Goal: Transaction & Acquisition: Obtain resource

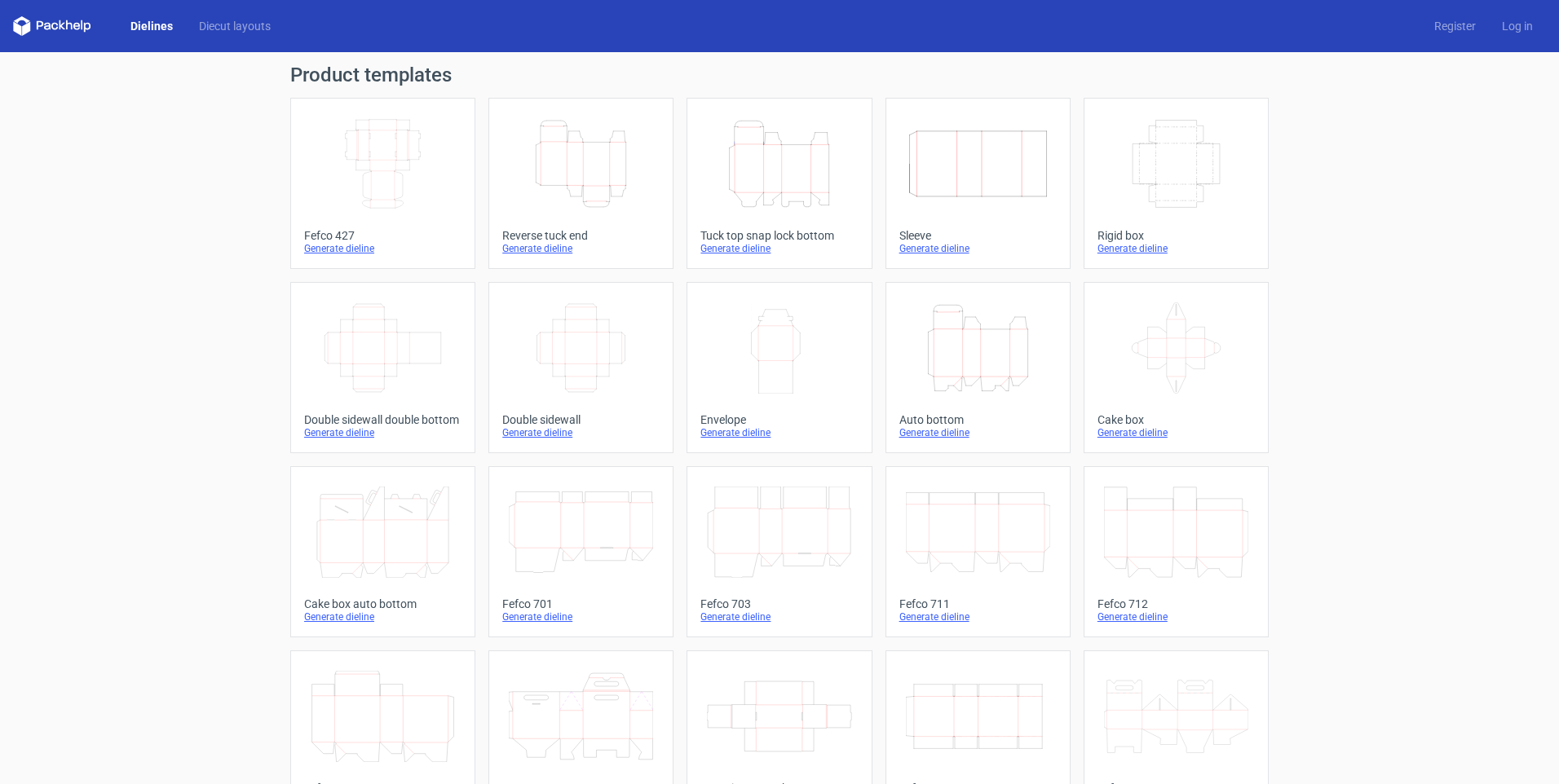
click at [750, 229] on div "Tuck top snap lock bottom" at bounding box center [779, 236] width 157 height 13
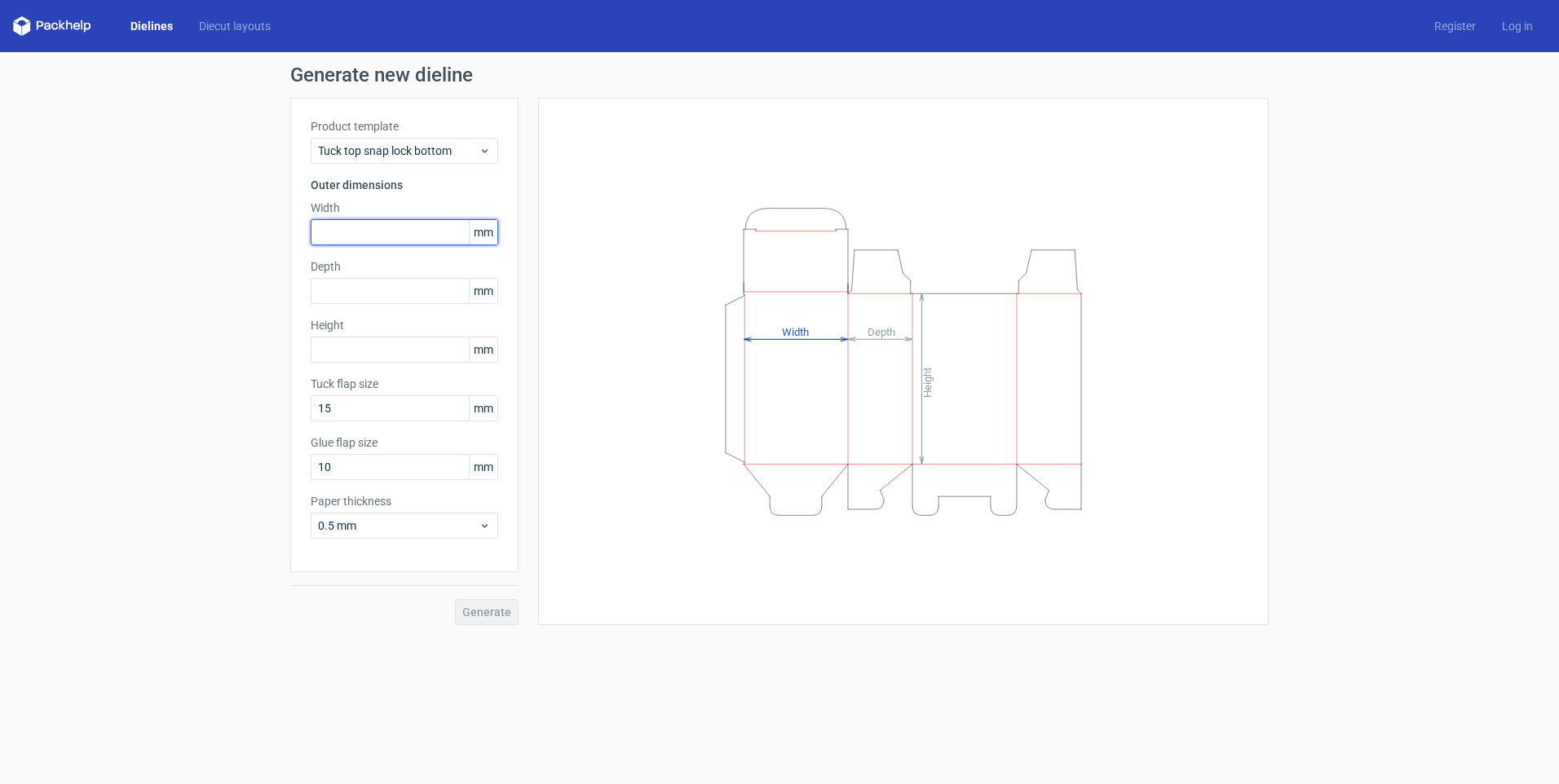
click at [373, 231] on input "text" at bounding box center [405, 232] width 188 height 26
type input "95"
type input "15"
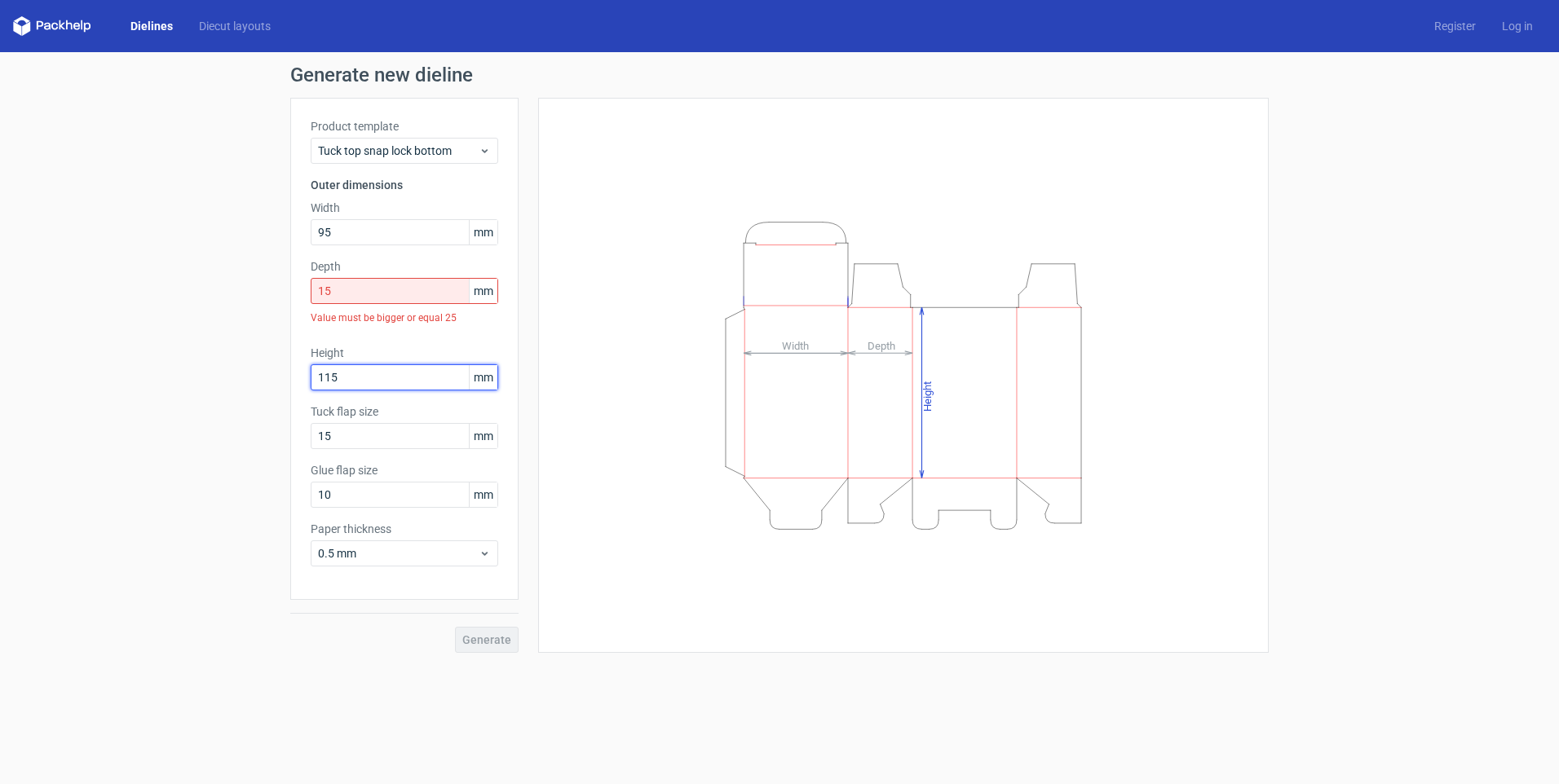
type input "115"
click at [349, 290] on input "15" at bounding box center [405, 290] width 188 height 26
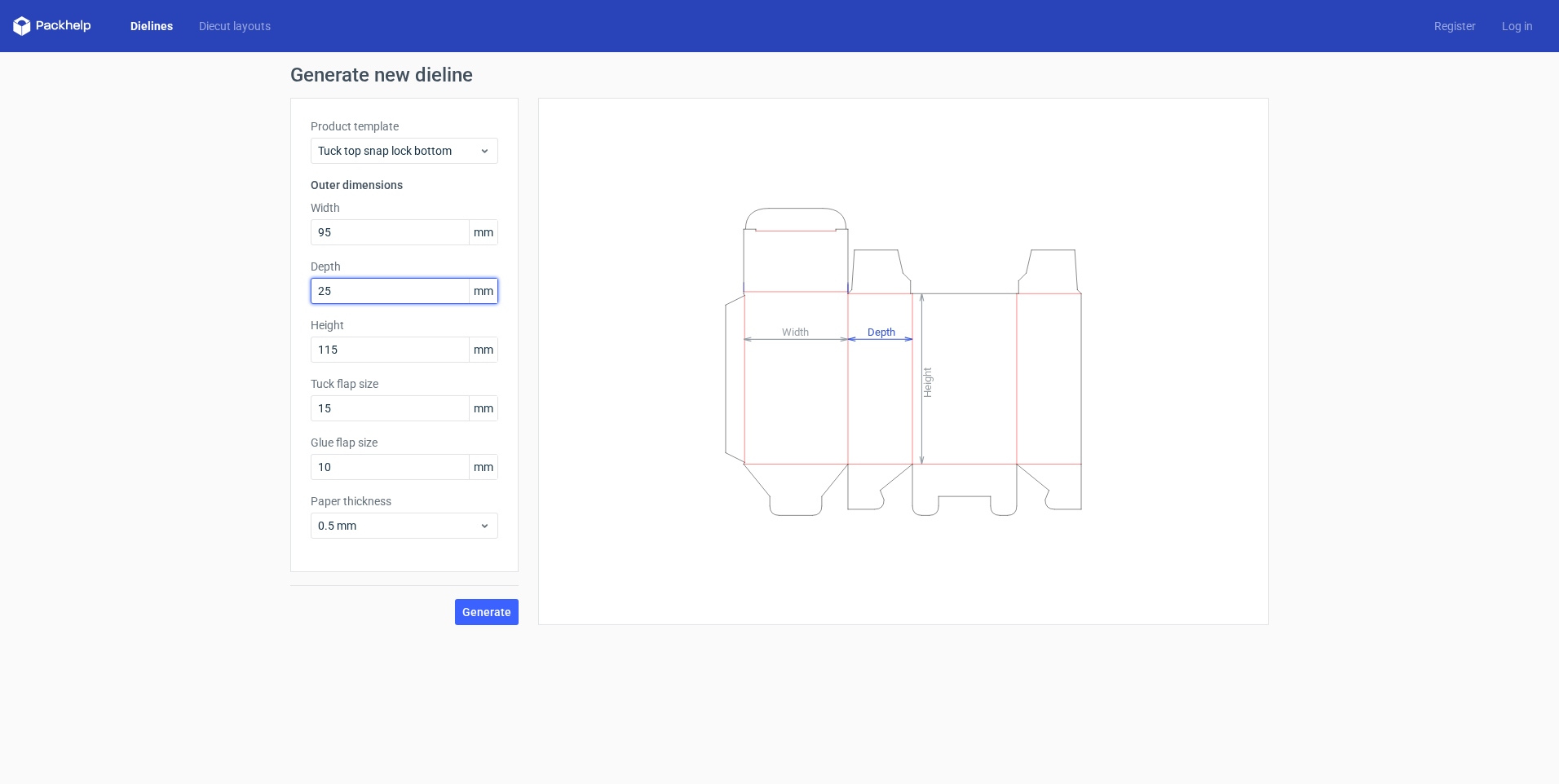
type input "25"
click at [483, 636] on div "Generate new dieline Product template Tuck top snap lock bottom Outer dimension…" at bounding box center [780, 345] width 1559 height 586
click at [475, 615] on span "Generate" at bounding box center [486, 612] width 49 height 12
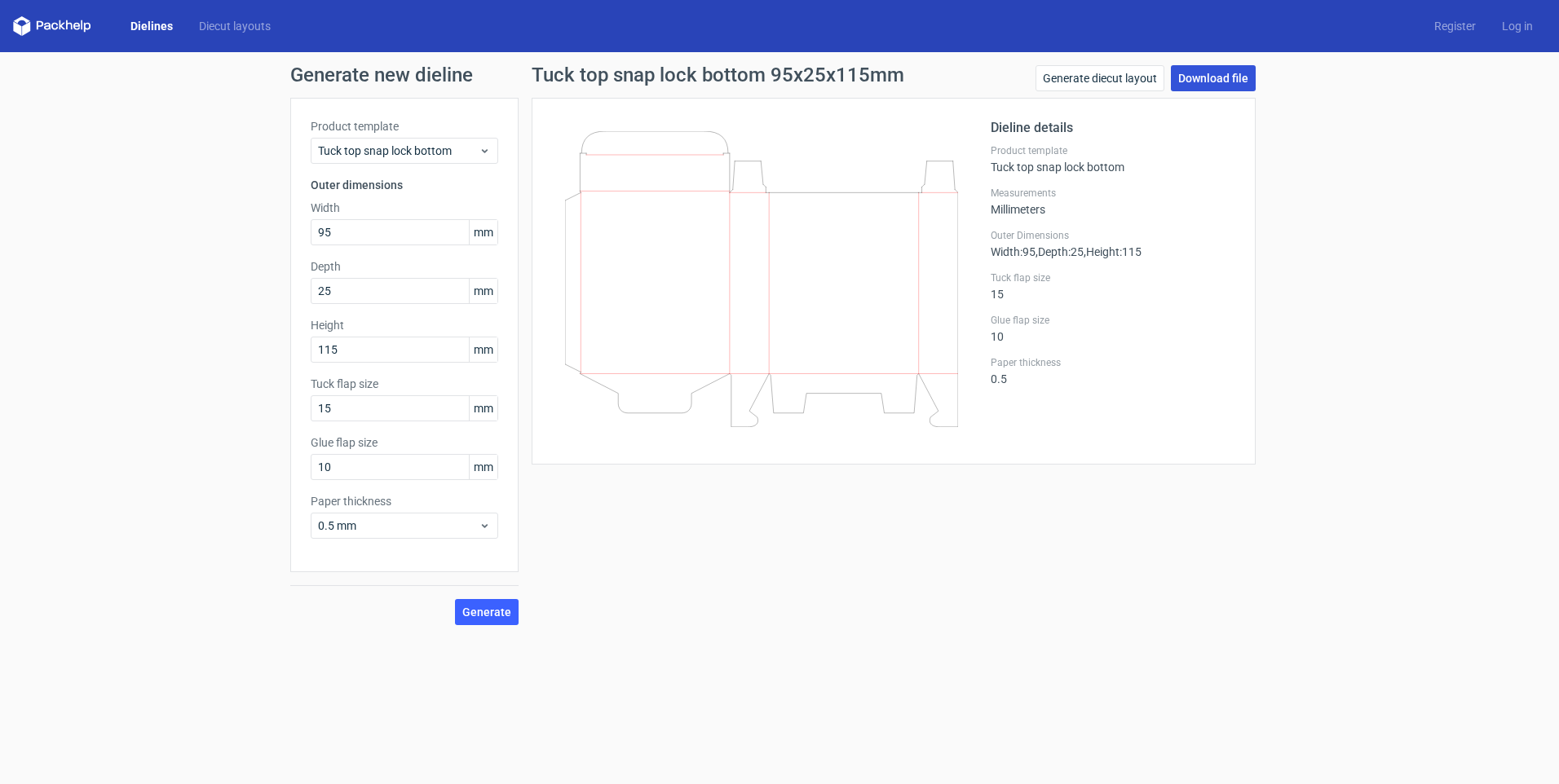
click at [1193, 80] on link "Download file" at bounding box center [1213, 77] width 85 height 26
drag, startPoint x: 1390, startPoint y: 194, endPoint x: 1392, endPoint y: 153, distance: 41.0
click at [1391, 194] on div "Generate new dieline Product template Tuck top snap lock bottom Outer dimension…" at bounding box center [780, 345] width 1559 height 586
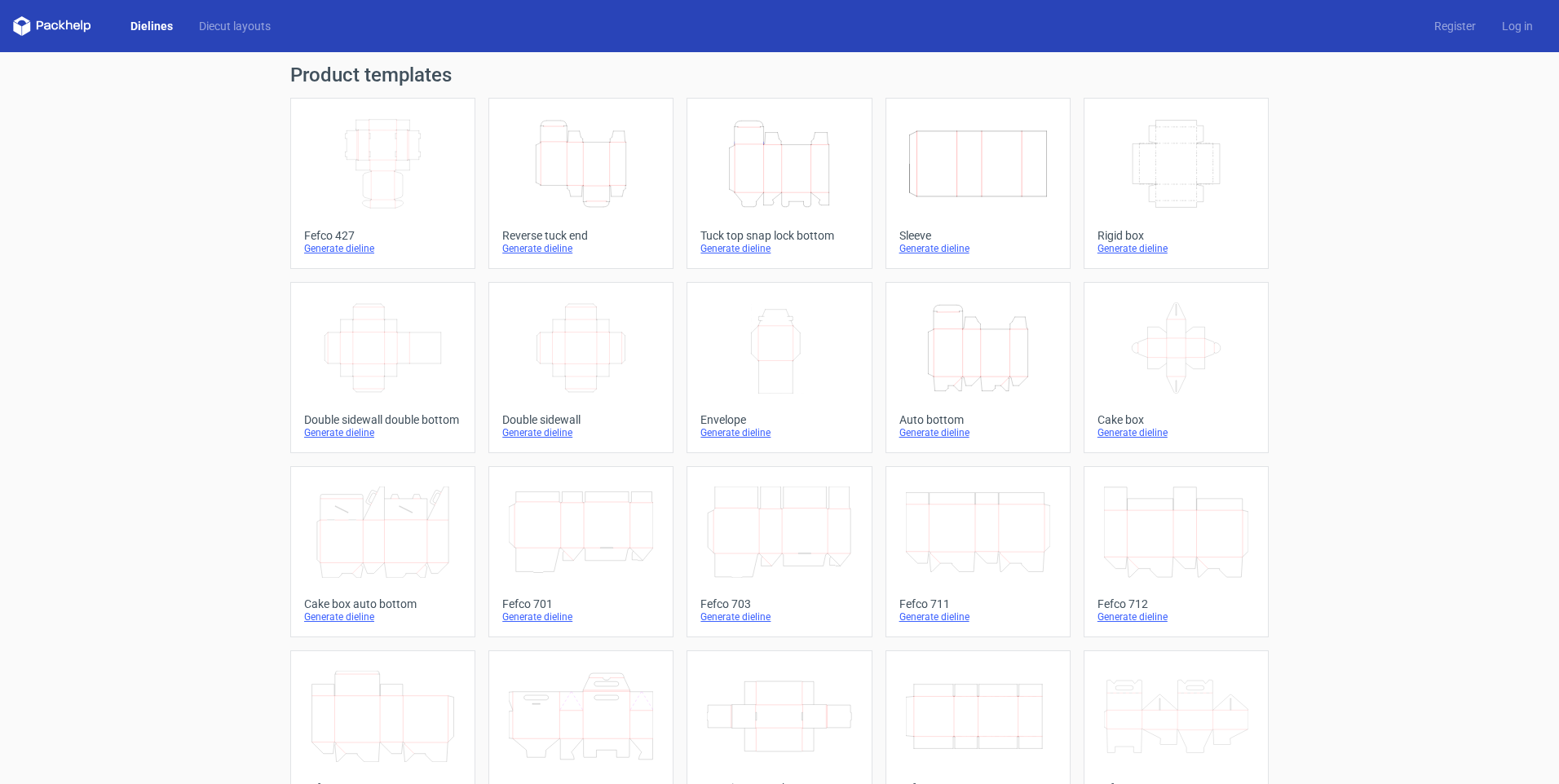
click at [588, 189] on icon "Height Depth Width" at bounding box center [581, 164] width 145 height 91
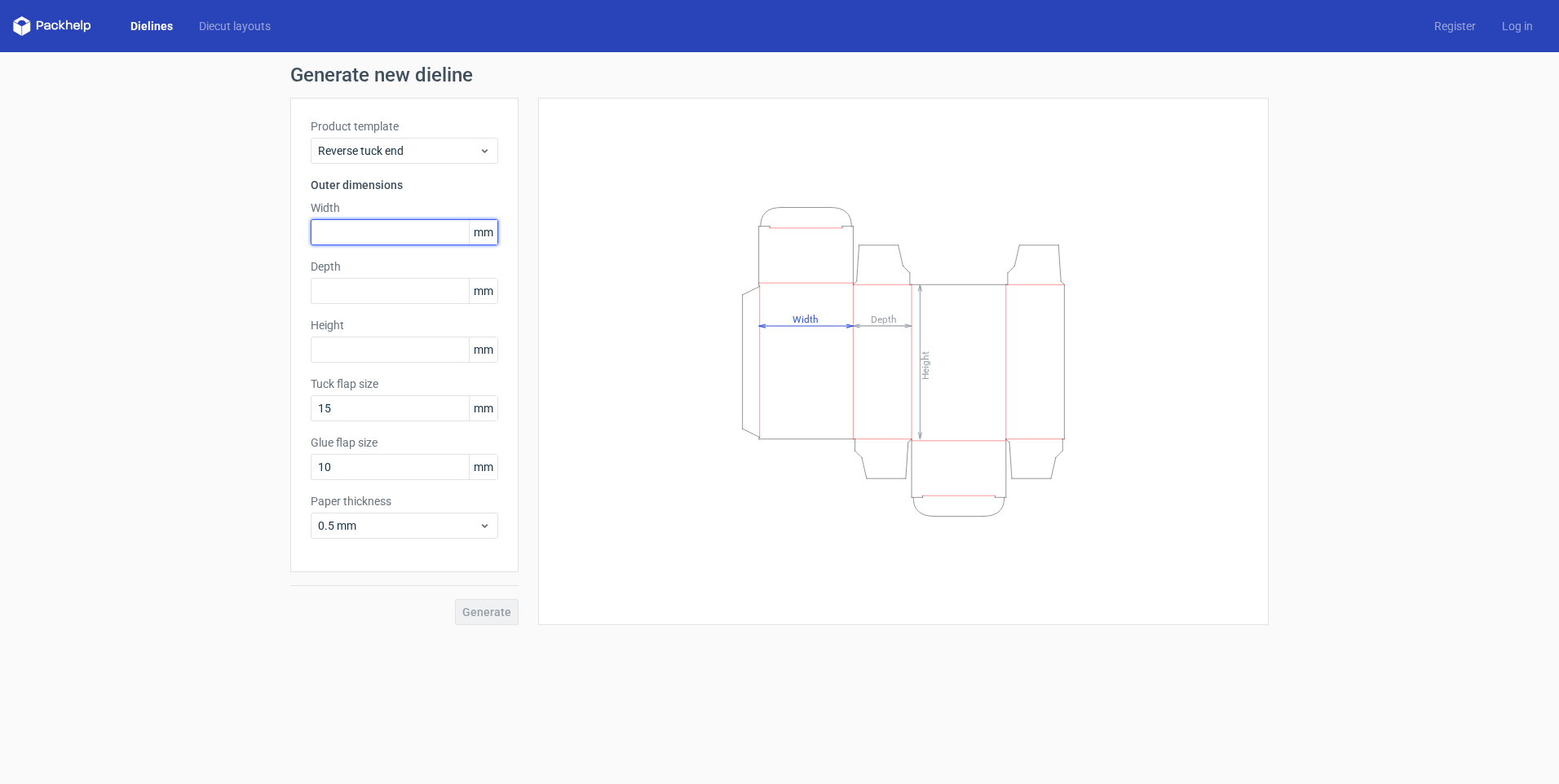
click at [393, 235] on input "text" at bounding box center [405, 232] width 188 height 26
type input "95"
type input "25"
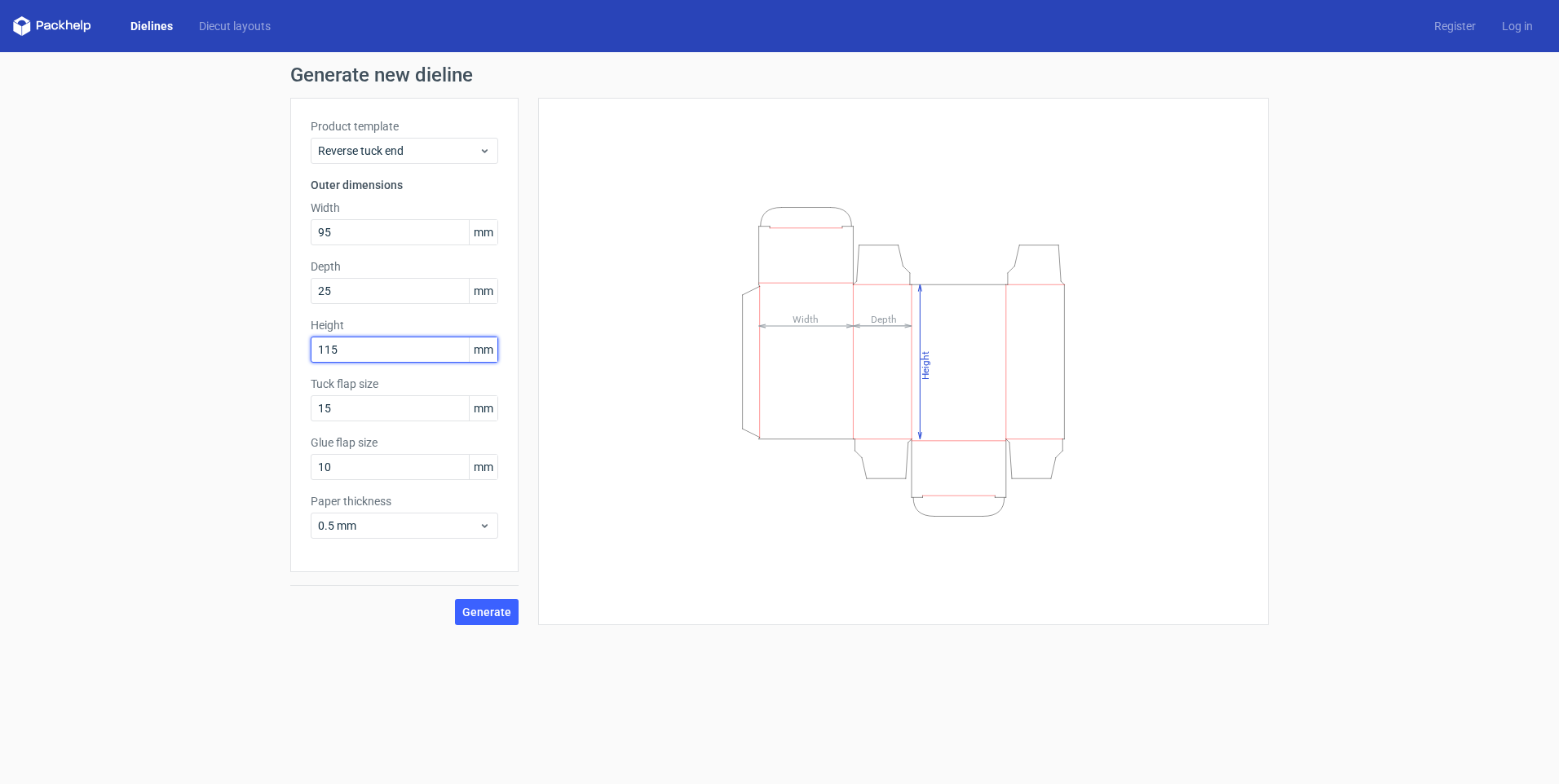
type input "115"
click at [473, 625] on div "Generate new dieline Product template Reverse tuck end Outer dimensions Width 9…" at bounding box center [780, 345] width 1559 height 586
drag, startPoint x: 368, startPoint y: 291, endPoint x: 136, endPoint y: 317, distance: 233.5
click at [126, 318] on div "Generate new dieline Product template Reverse tuck end Outer dimensions Width 9…" at bounding box center [780, 345] width 1559 height 586
drag, startPoint x: 369, startPoint y: 287, endPoint x: 4, endPoint y: 337, distance: 368.4
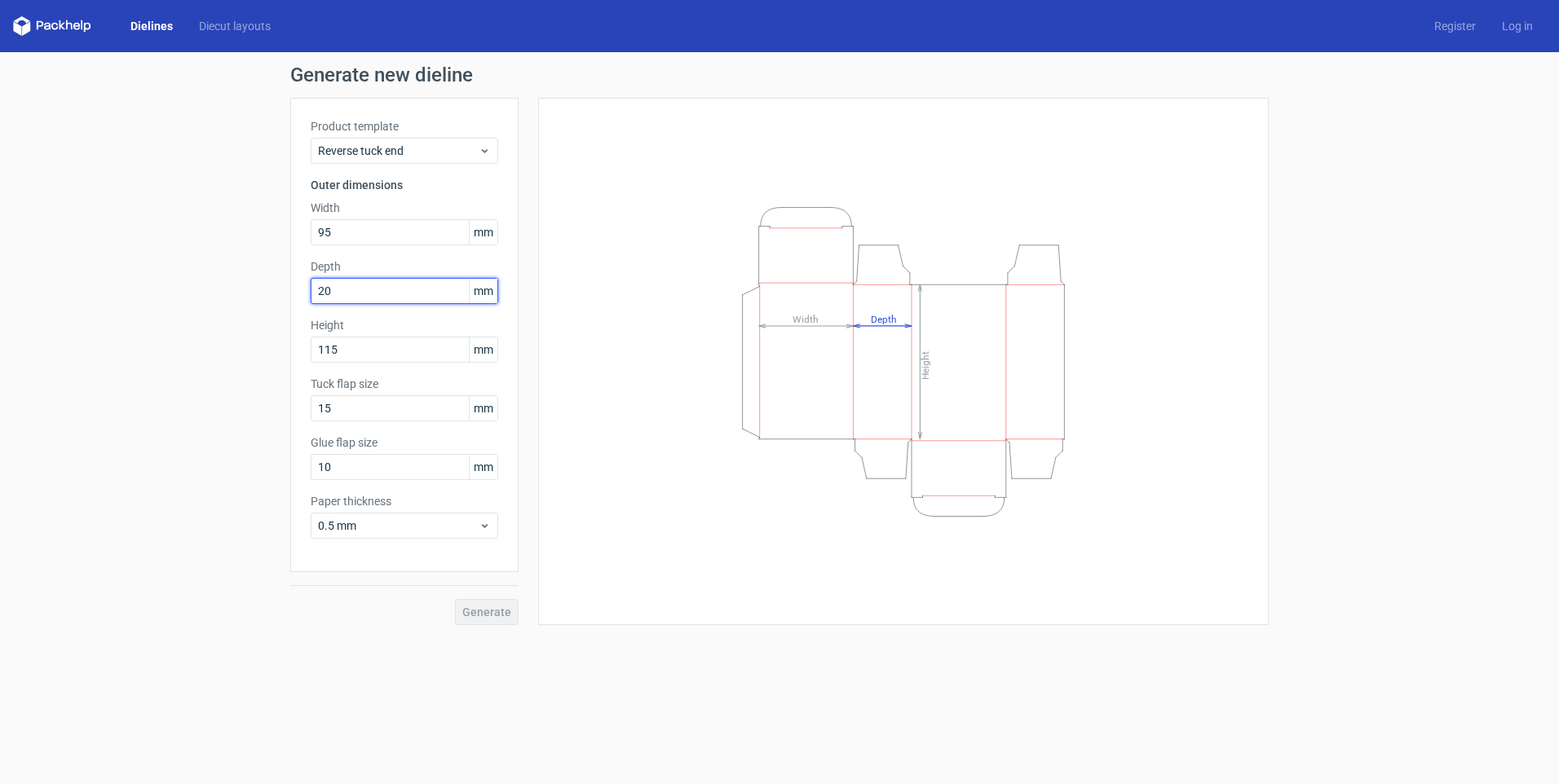
click at [0, 334] on html "Dielines Diecut layouts Register Log in Generate new dieline Product template R…" at bounding box center [780, 392] width 1559 height 784
type input "25"
click at [495, 606] on span "Generate" at bounding box center [486, 612] width 49 height 12
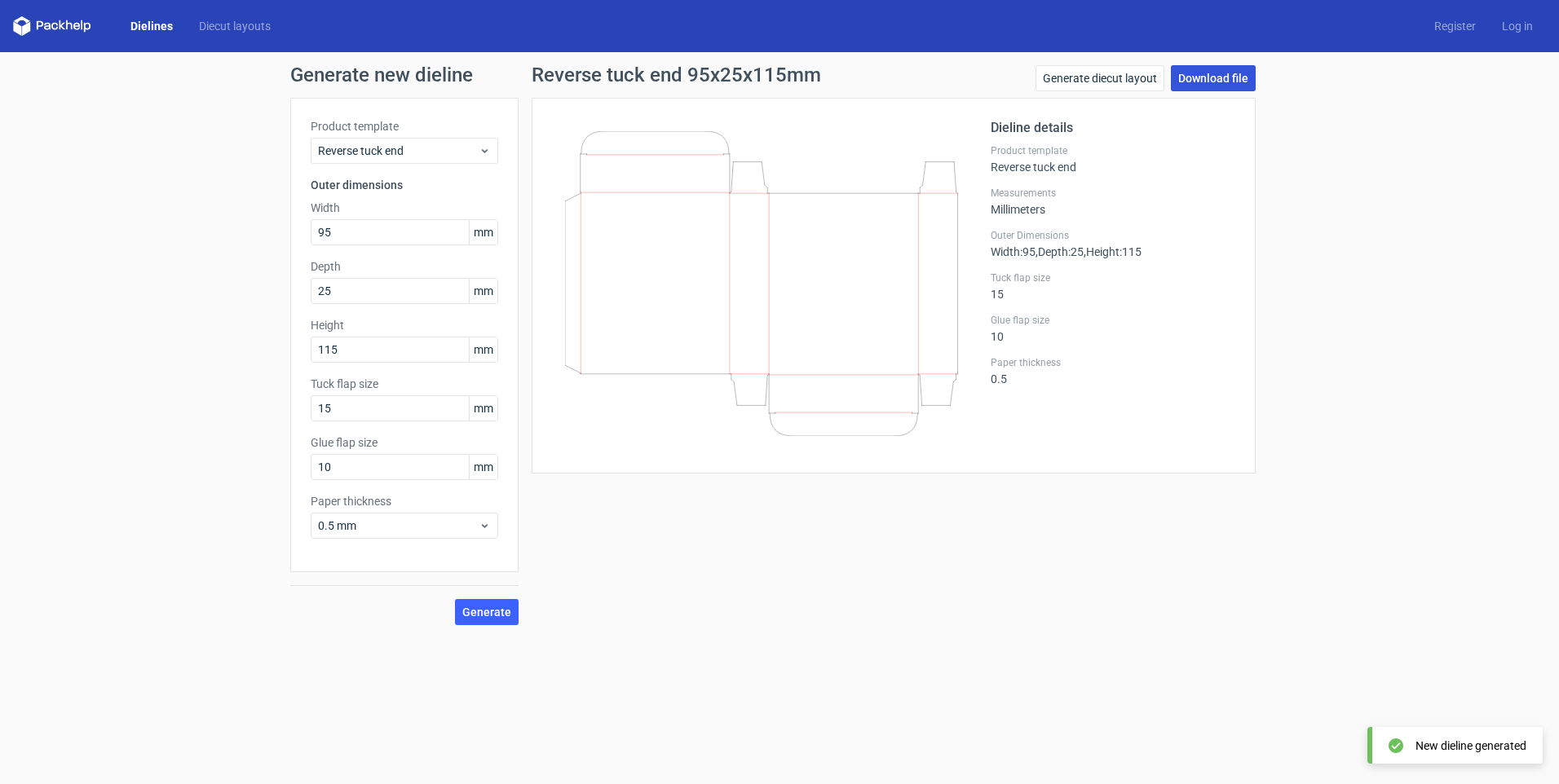
click at [1236, 71] on link "Download file" at bounding box center [1213, 77] width 85 height 26
